Goal: Task Accomplishment & Management: Manage account settings

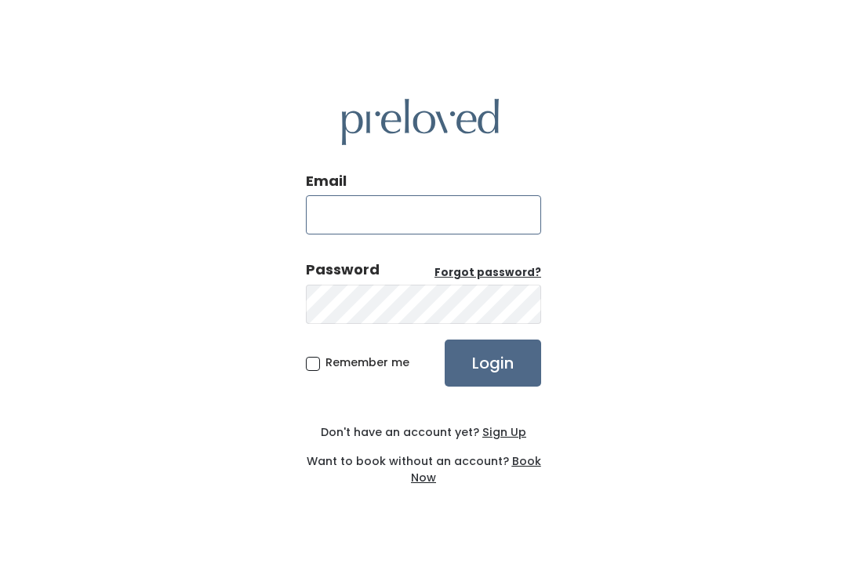
type input "[DOMAIN_NAME][EMAIL_ADDRESS][DOMAIN_NAME]"
click at [353, 362] on span "Remember me" at bounding box center [368, 363] width 84 height 16
click at [336, 362] on input "Remember me" at bounding box center [331, 360] width 10 height 10
checkbox input "true"
click at [485, 359] on input "Login" at bounding box center [493, 363] width 96 height 47
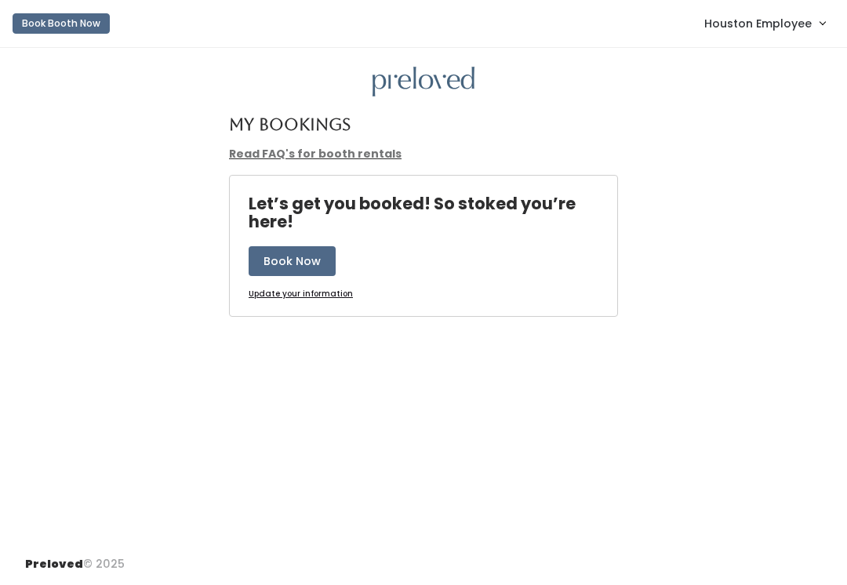
click at [784, 27] on span "Houston Employee" at bounding box center [757, 23] width 107 height 17
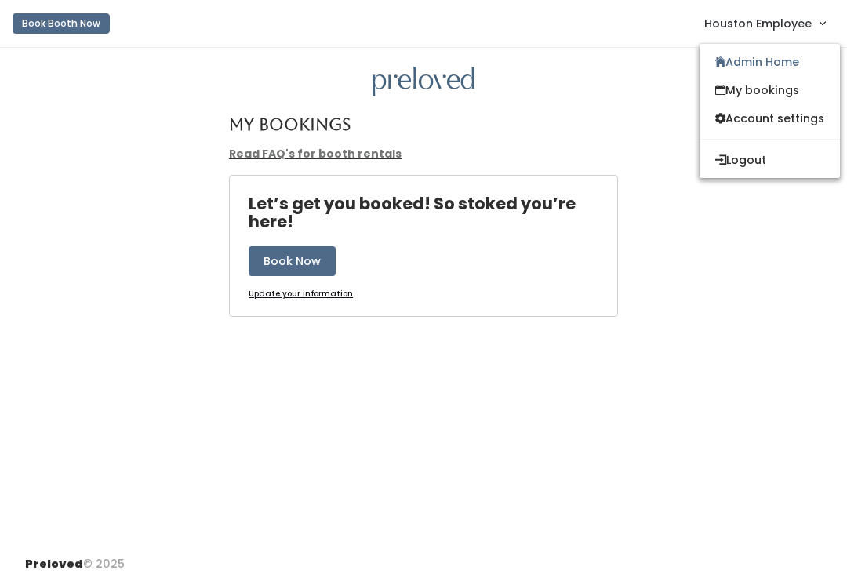
click at [792, 61] on link "Admin Home" at bounding box center [770, 62] width 140 height 28
